Goal: Task Accomplishment & Management: Manage account settings

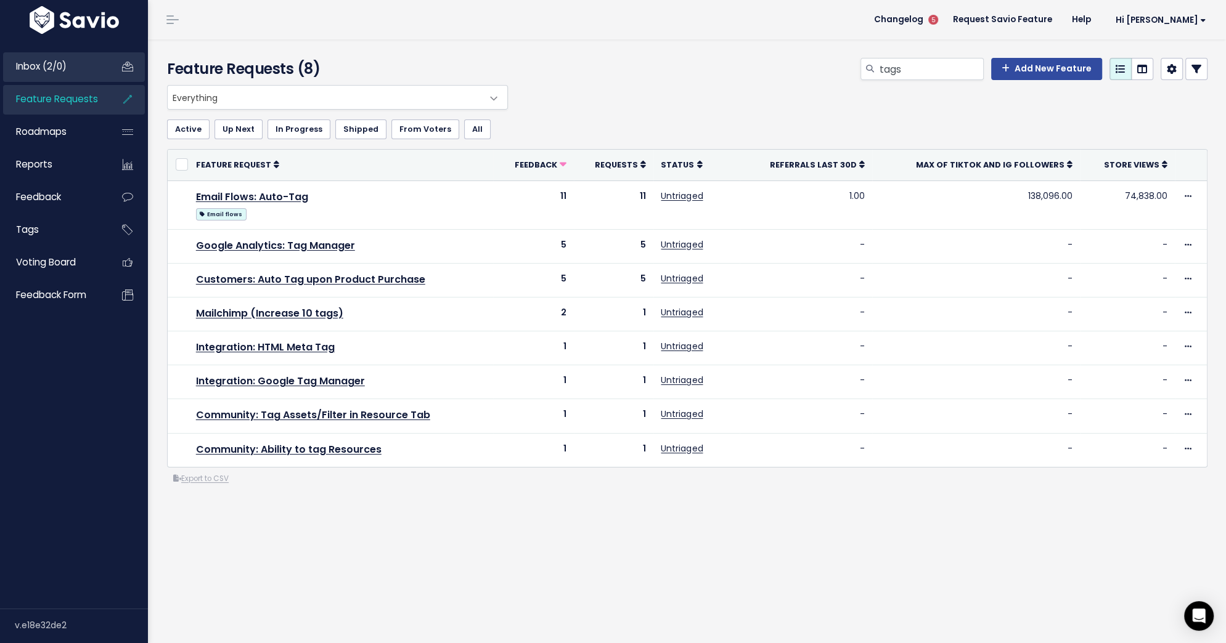
click at [54, 70] on span "Inbox (2/0)" at bounding box center [41, 66] width 51 height 13
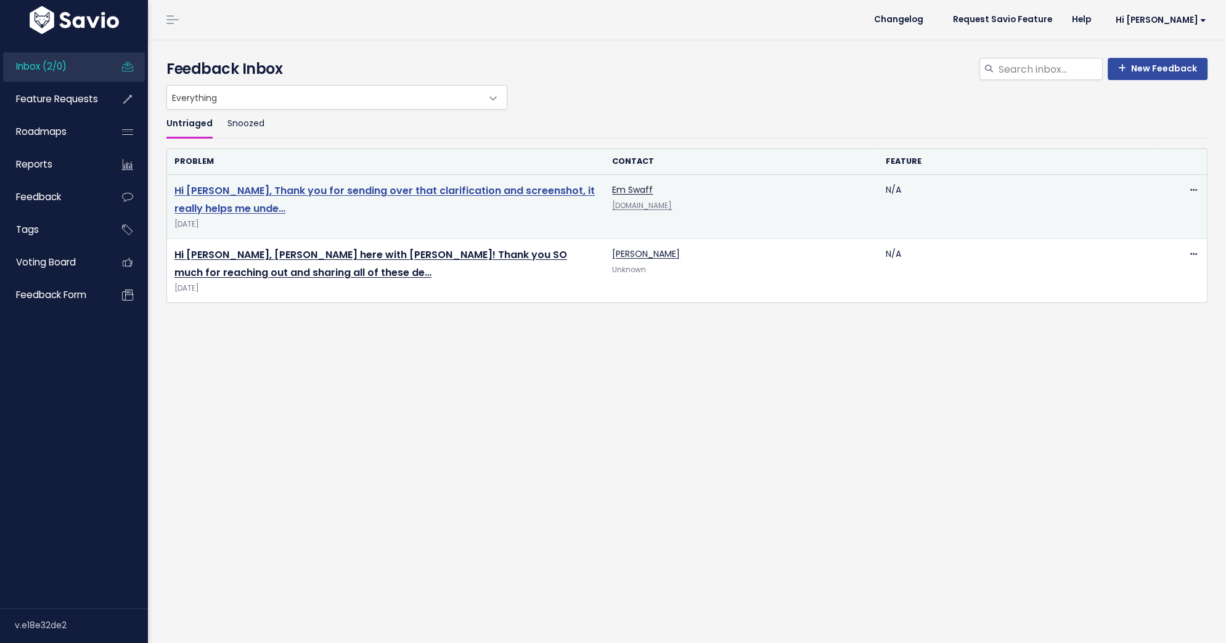
click at [271, 189] on link "Hi Emily, Thank you for sending over that clarification and screenshot, it real…" at bounding box center [384, 200] width 420 height 32
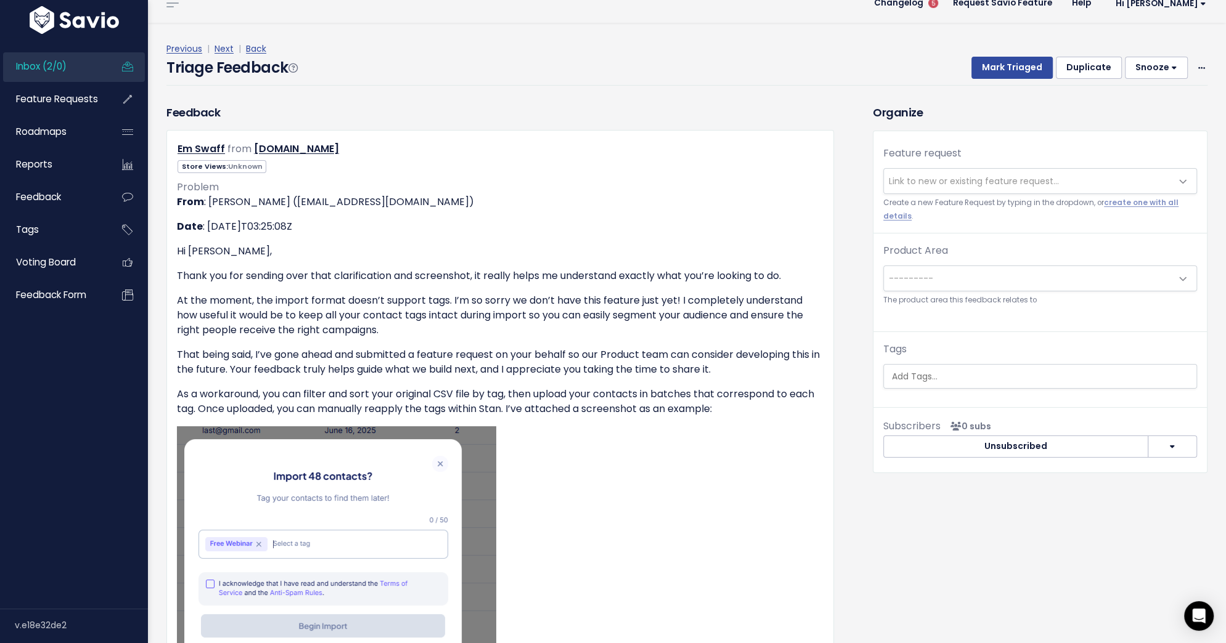
scroll to position [18, 0]
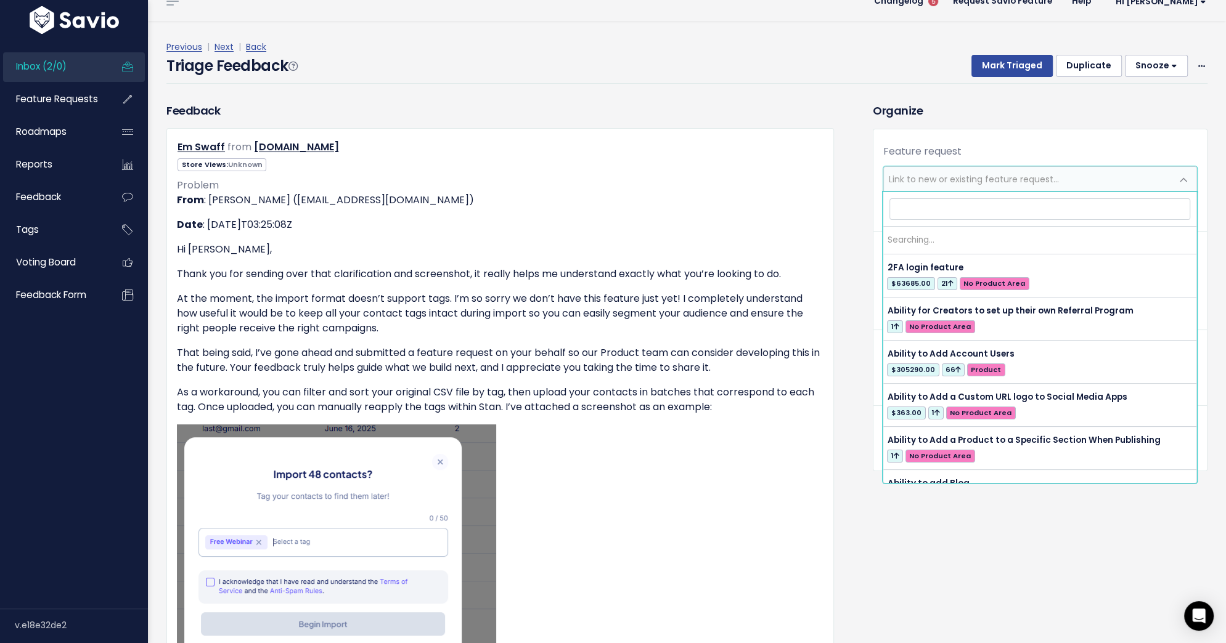
click at [904, 171] on span "Link to new or existing feature request..." at bounding box center [1028, 179] width 288 height 25
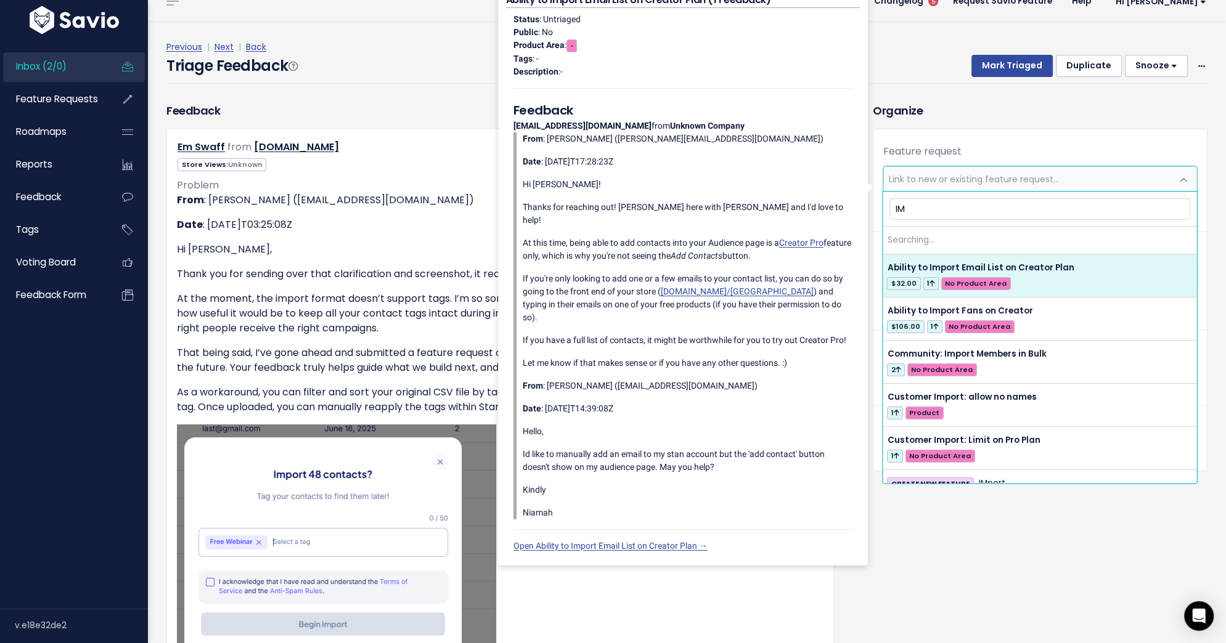
type input "I"
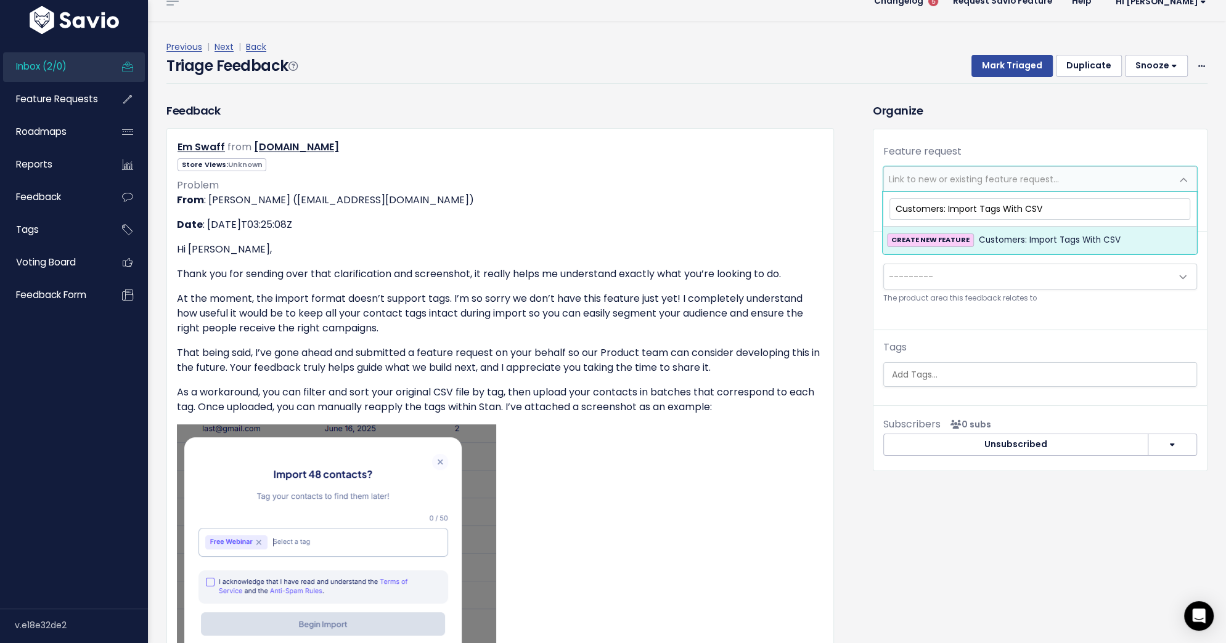
type input "Customers: Import Tags With CSV"
click at [1027, 235] on span "Customers: Import Tags With CSV" at bounding box center [1050, 240] width 142 height 15
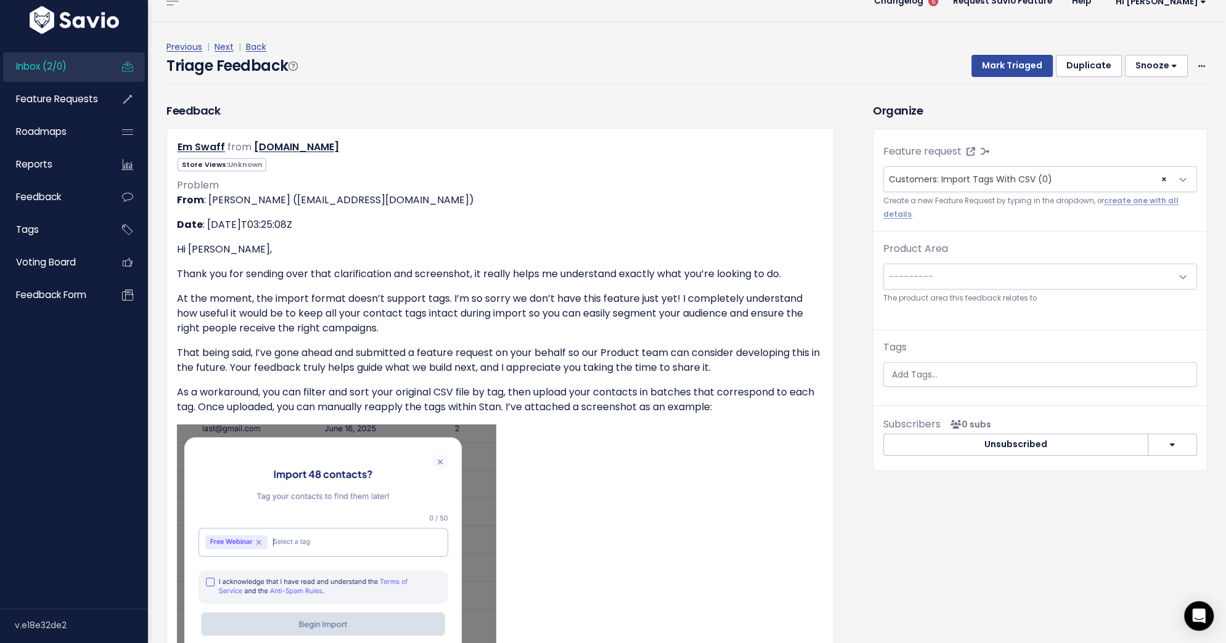
click at [1007, 266] on span "---------" at bounding box center [1028, 276] width 288 height 25
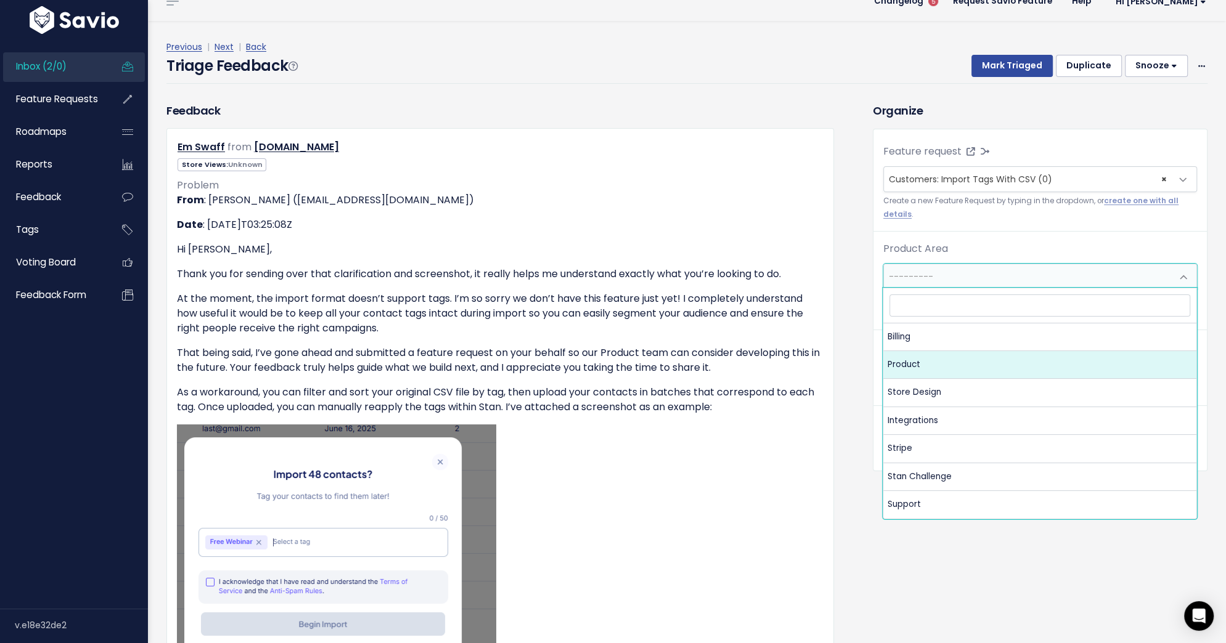
select select "MAIN:PRODUCT"
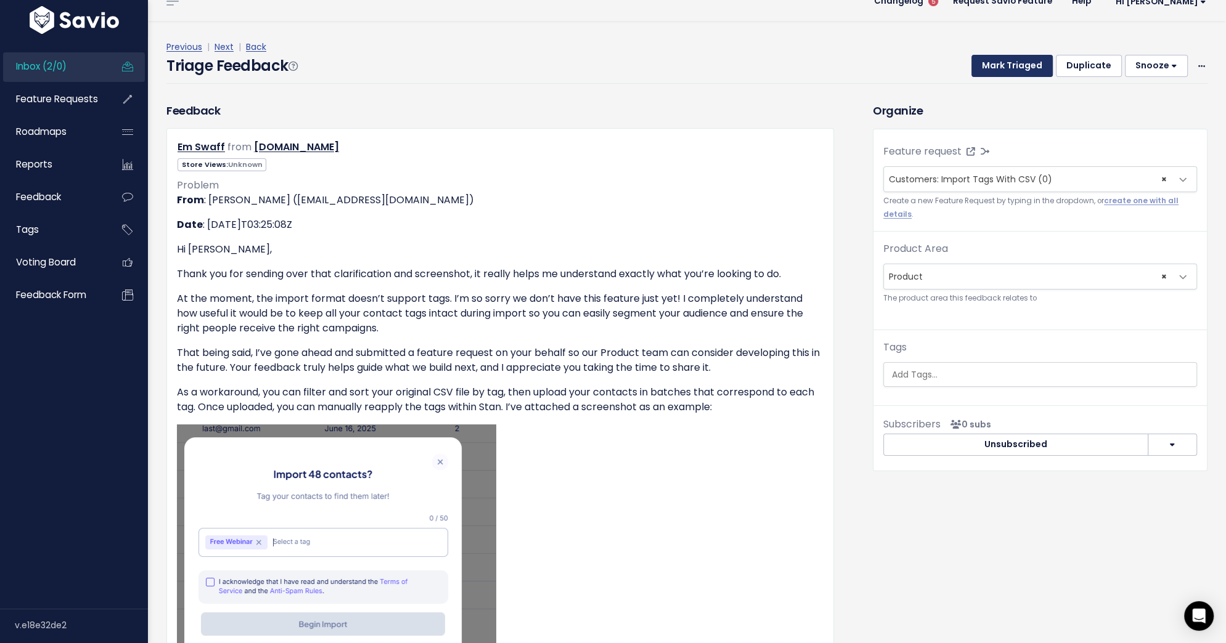
click at [1016, 69] on button "Mark Triaged" at bounding box center [1011, 66] width 81 height 22
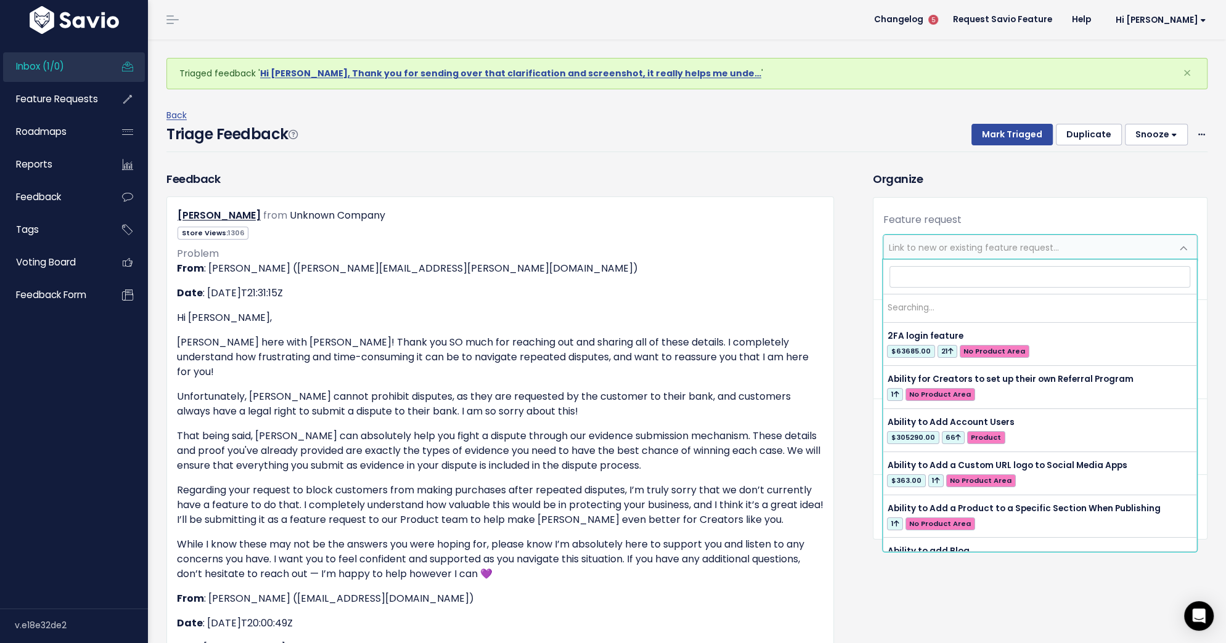
click at [1002, 237] on span "Link to new or existing feature request..." at bounding box center [1028, 247] width 288 height 25
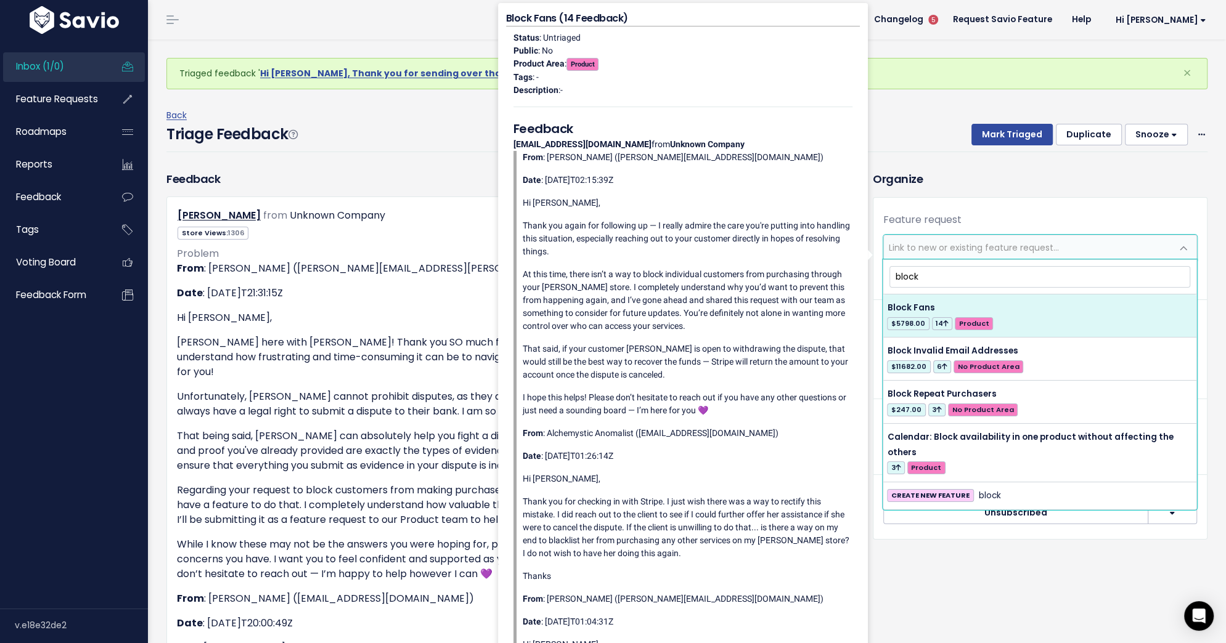
type input "block"
select select "48689"
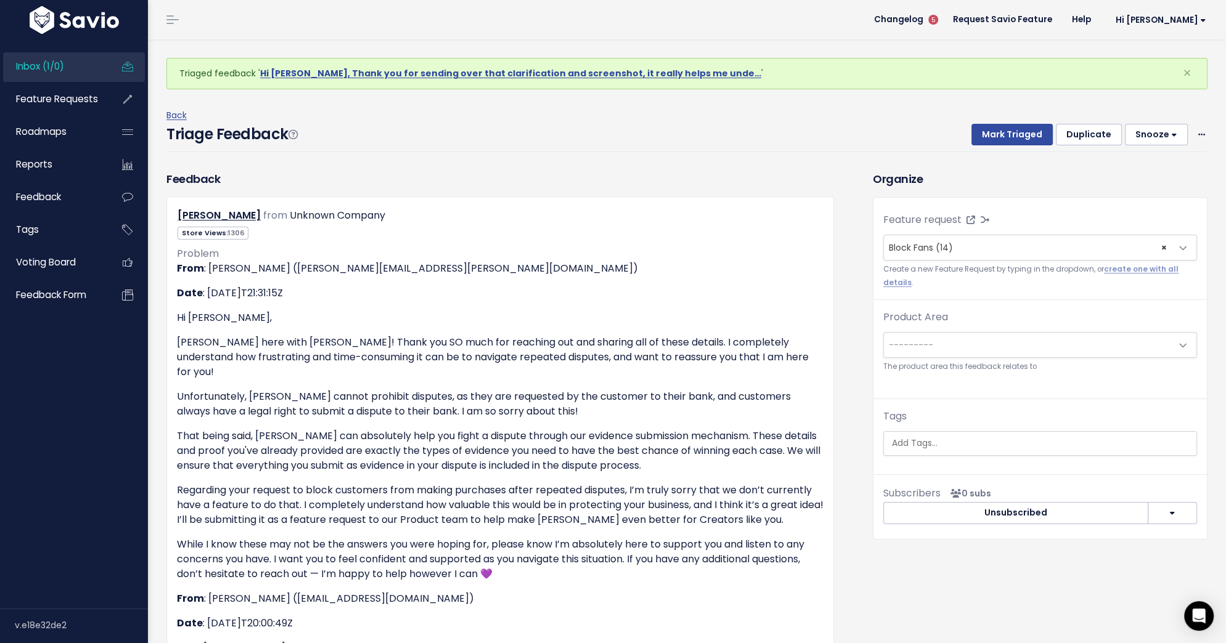
click at [1055, 342] on span "---------" at bounding box center [1028, 345] width 288 height 25
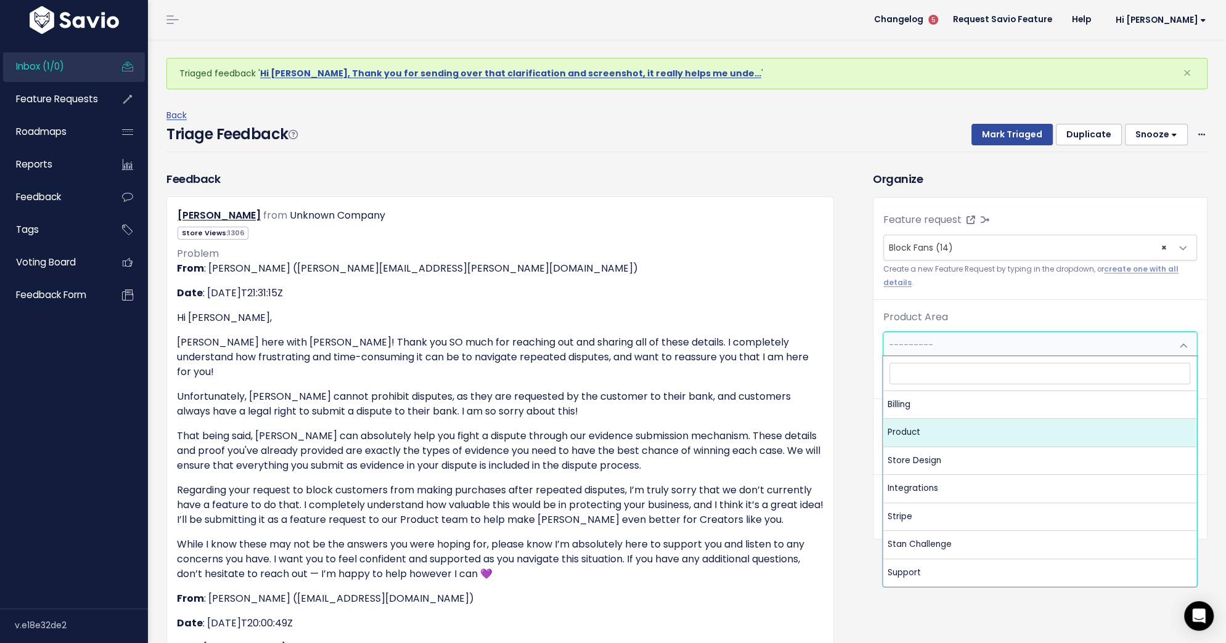
select select "MAIN:PRODUCT"
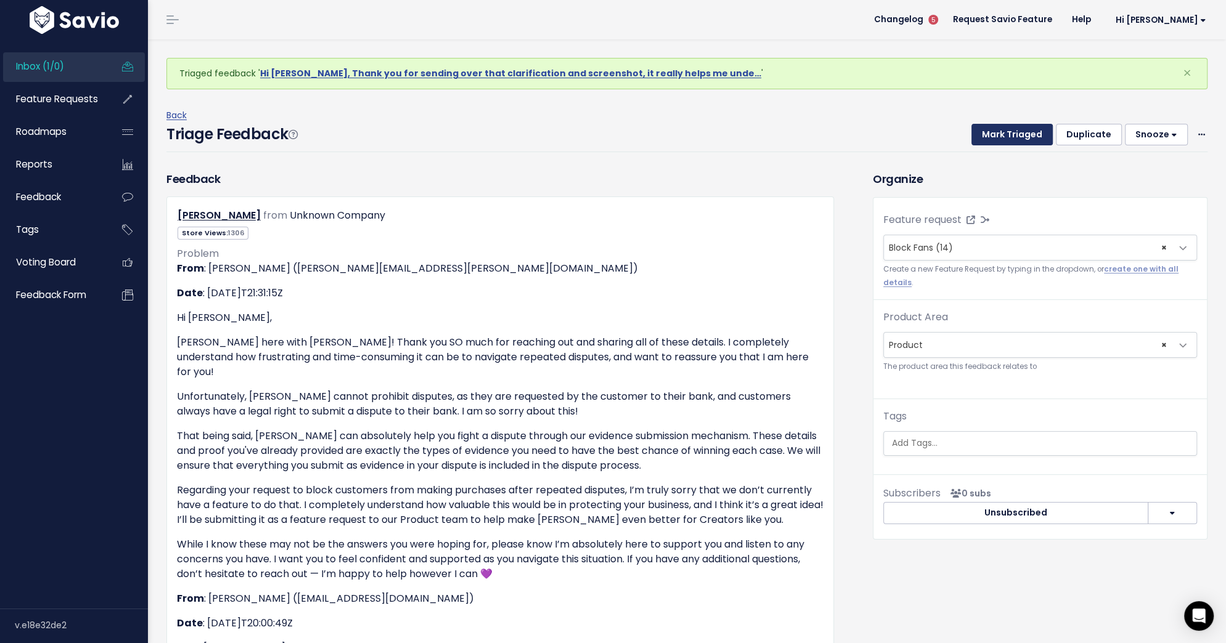
click at [1022, 140] on button "Mark Triaged" at bounding box center [1011, 135] width 81 height 22
